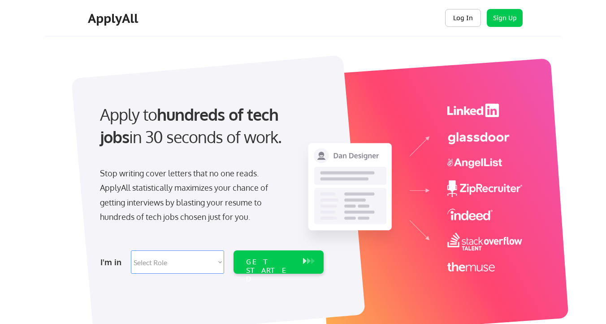
click at [468, 16] on button "Log In" at bounding box center [463, 18] width 36 height 18
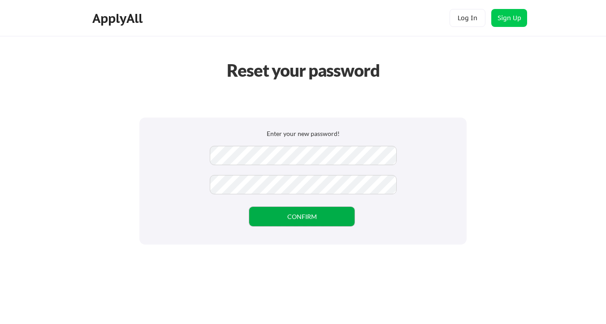
click at [313, 223] on button "CONFIRM" at bounding box center [301, 216] width 105 height 19
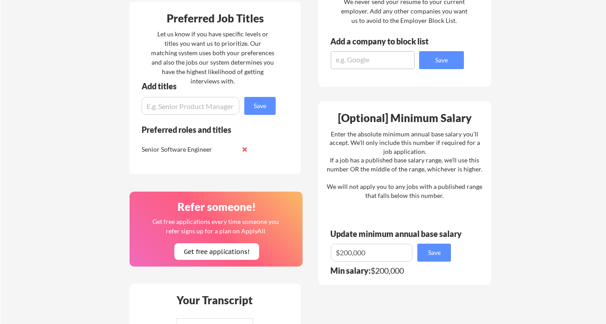
scroll to position [685, 0]
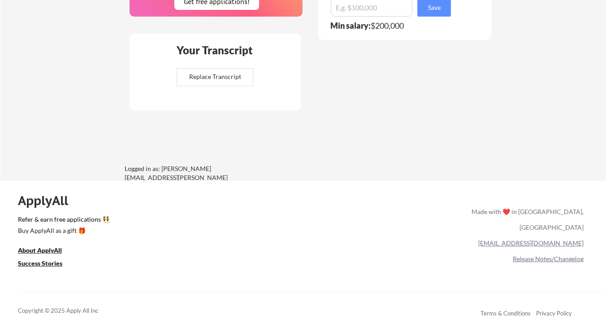
scroll to position [658, 0]
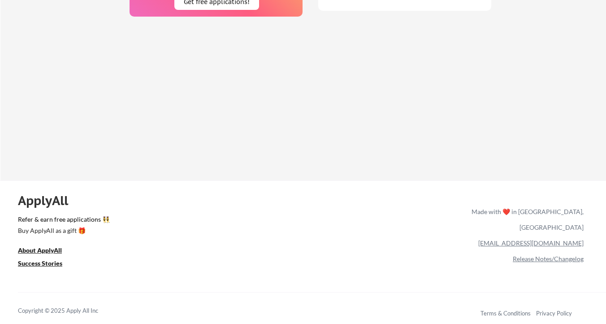
scroll to position [658, 0]
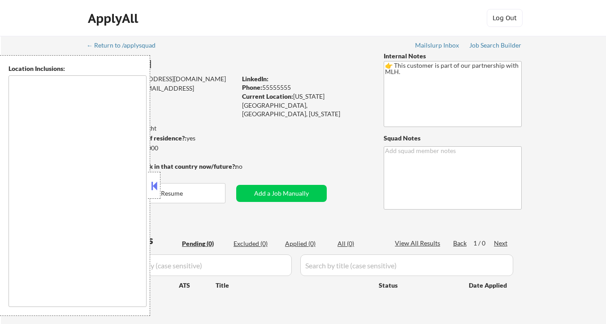
click at [254, 60] on div "[PERSON_NAME]" at bounding box center [179, 63] width 184 height 11
click at [151, 187] on button at bounding box center [154, 185] width 10 height 13
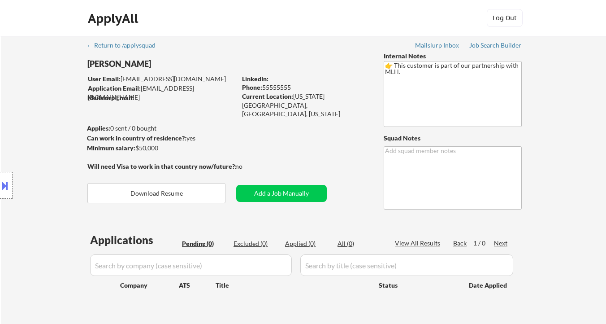
click at [260, 144] on div "← Return to /applysquad Mailslurp Inbox Job Search Builder [PERSON_NAME] User E…" at bounding box center [303, 182] width 447 height 292
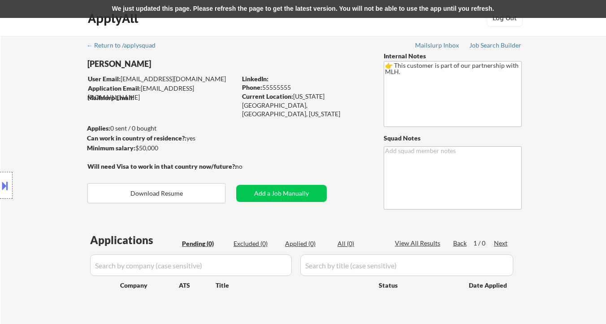
click at [246, 4] on div "We just updated this page. Please refresh the page to get the latest version. Y…" at bounding box center [303, 9] width 606 height 18
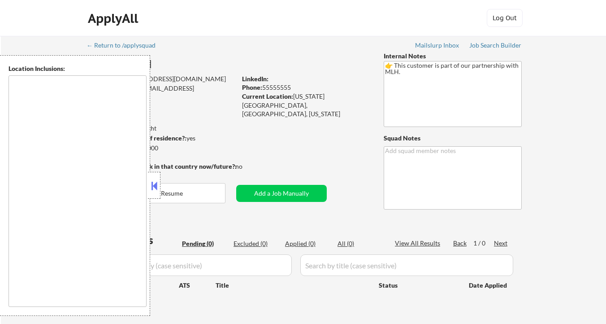
click at [155, 185] on button at bounding box center [154, 185] width 10 height 13
